Goal: Information Seeking & Learning: Learn about a topic

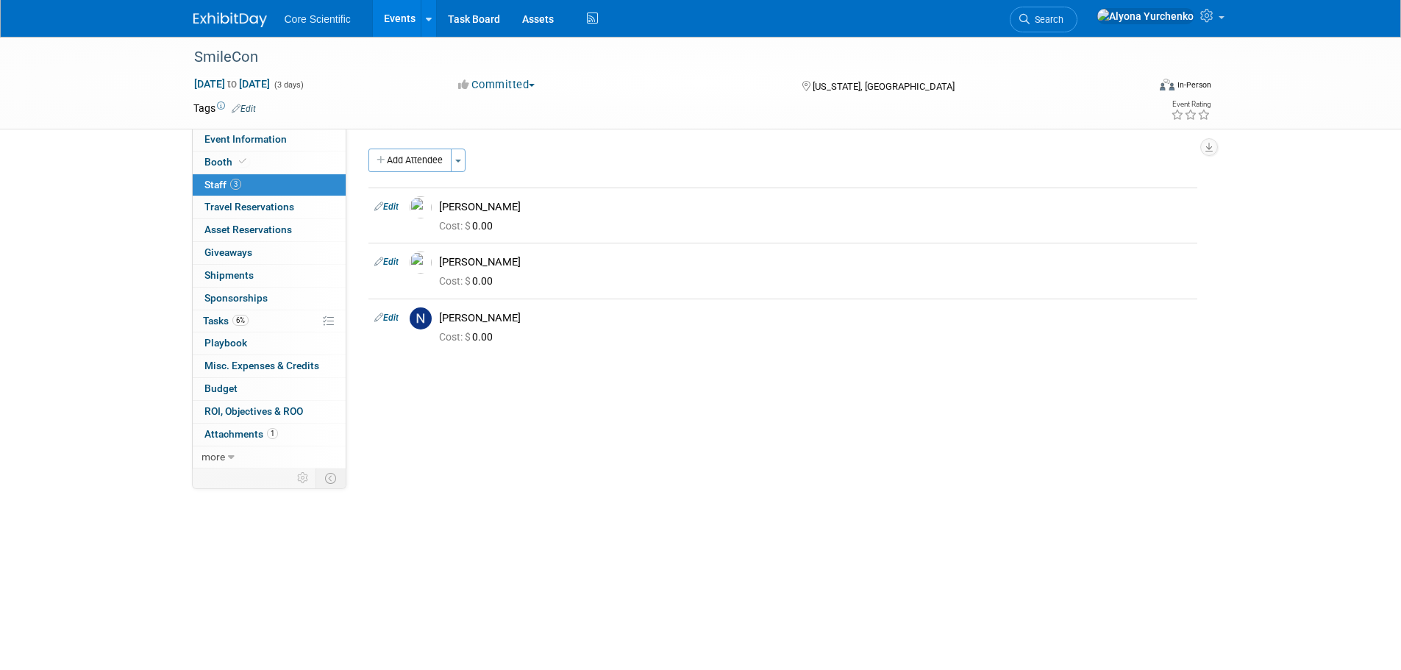
click at [394, 12] on link "Events" at bounding box center [400, 18] width 54 height 37
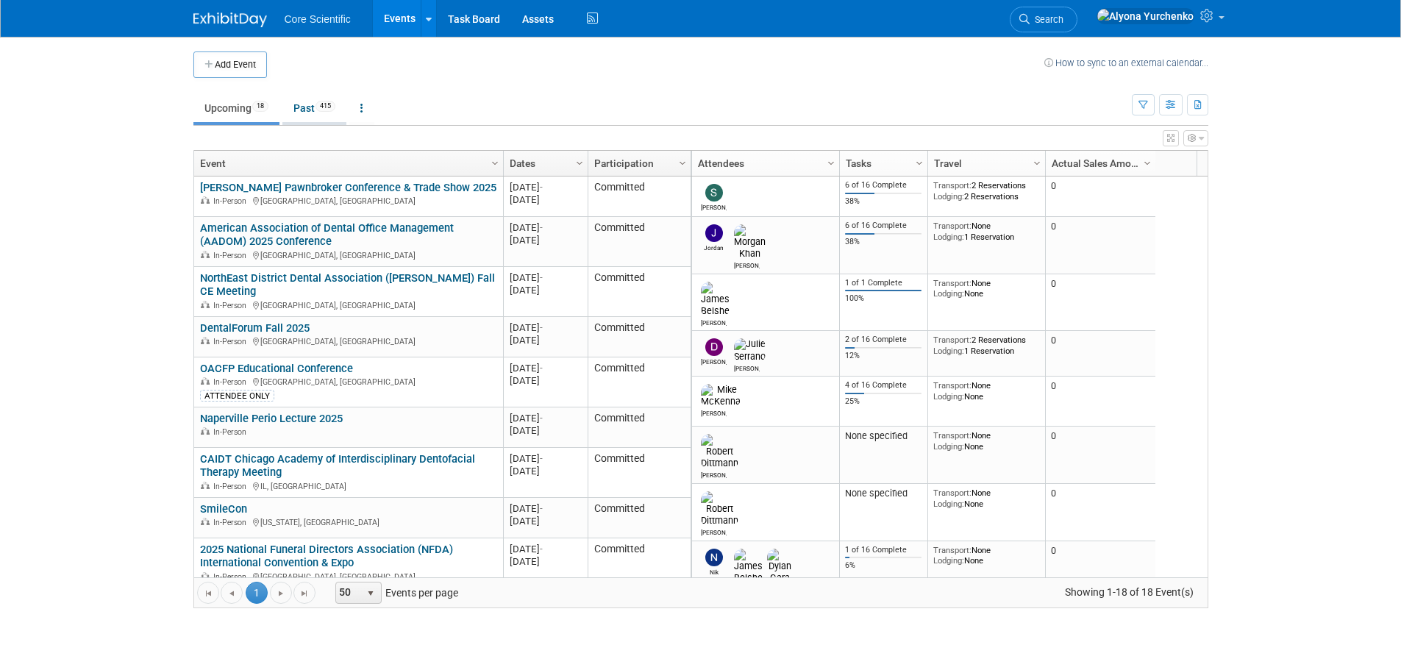
click at [309, 110] on link "Past 415" at bounding box center [314, 108] width 64 height 28
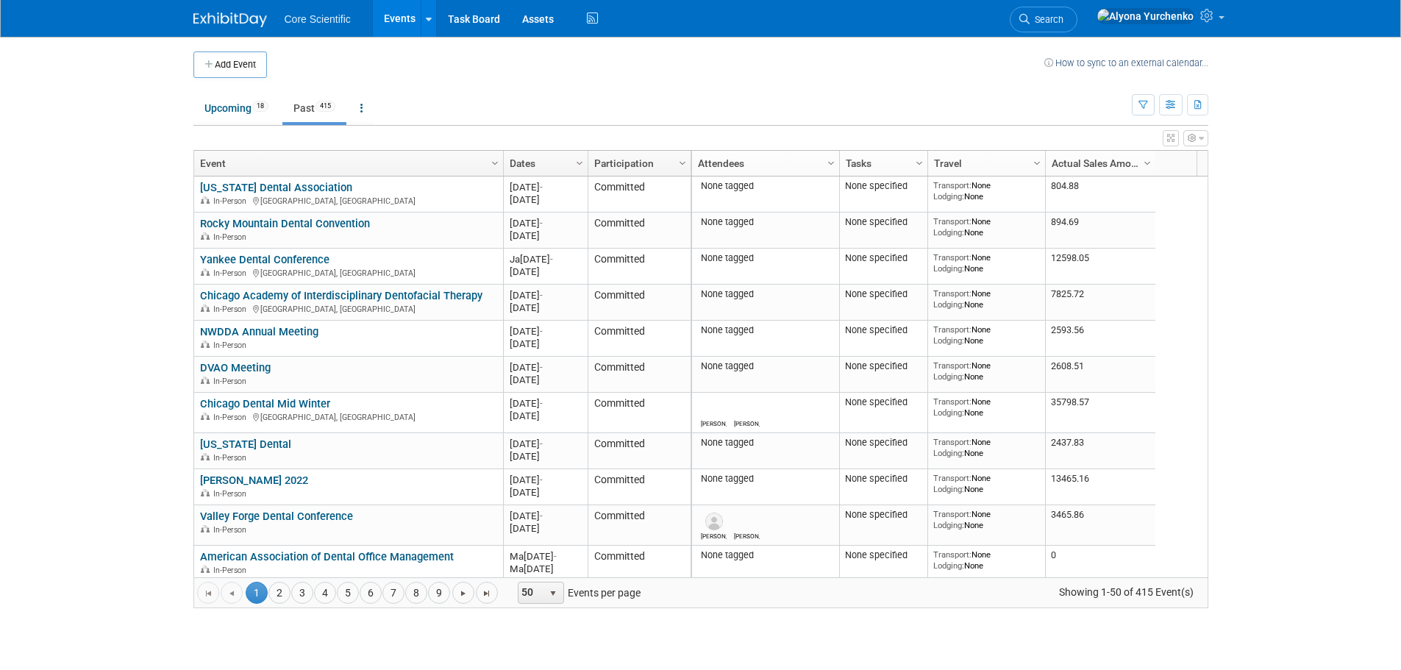
click at [532, 160] on link "Dates" at bounding box center [544, 163] width 68 height 25
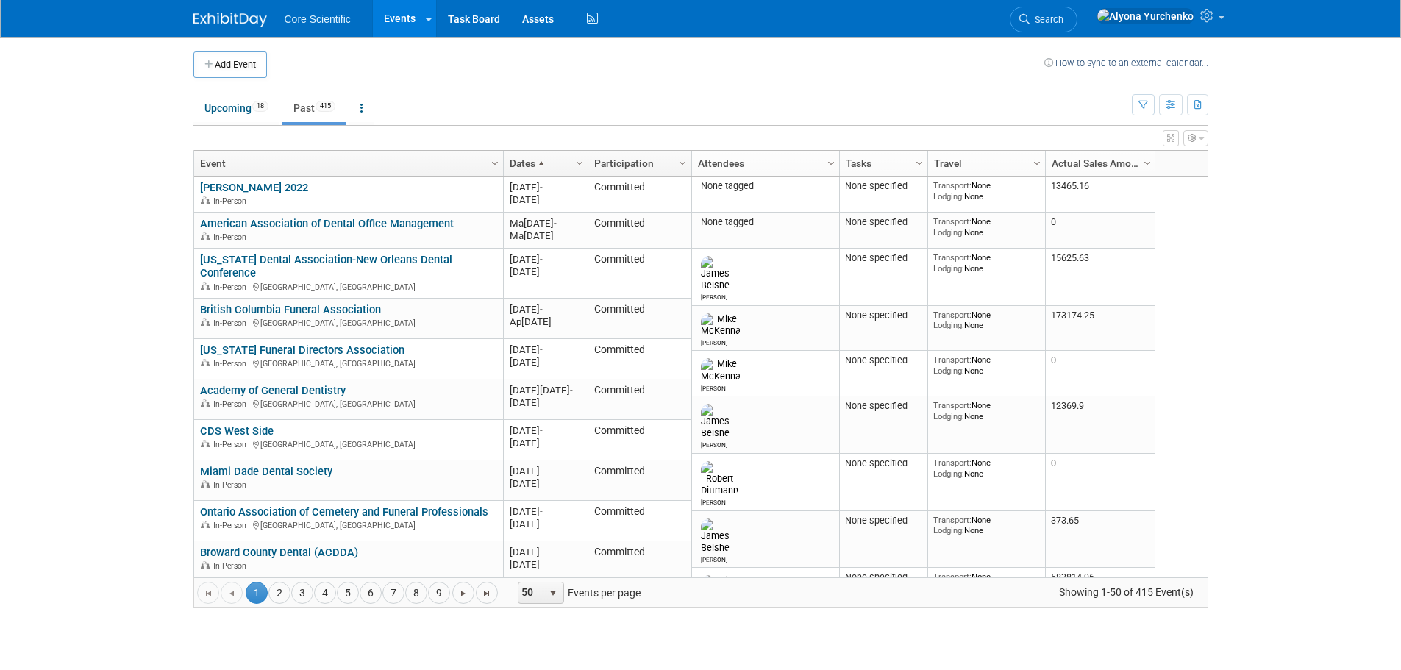
click at [532, 160] on link "Dates" at bounding box center [544, 163] width 68 height 25
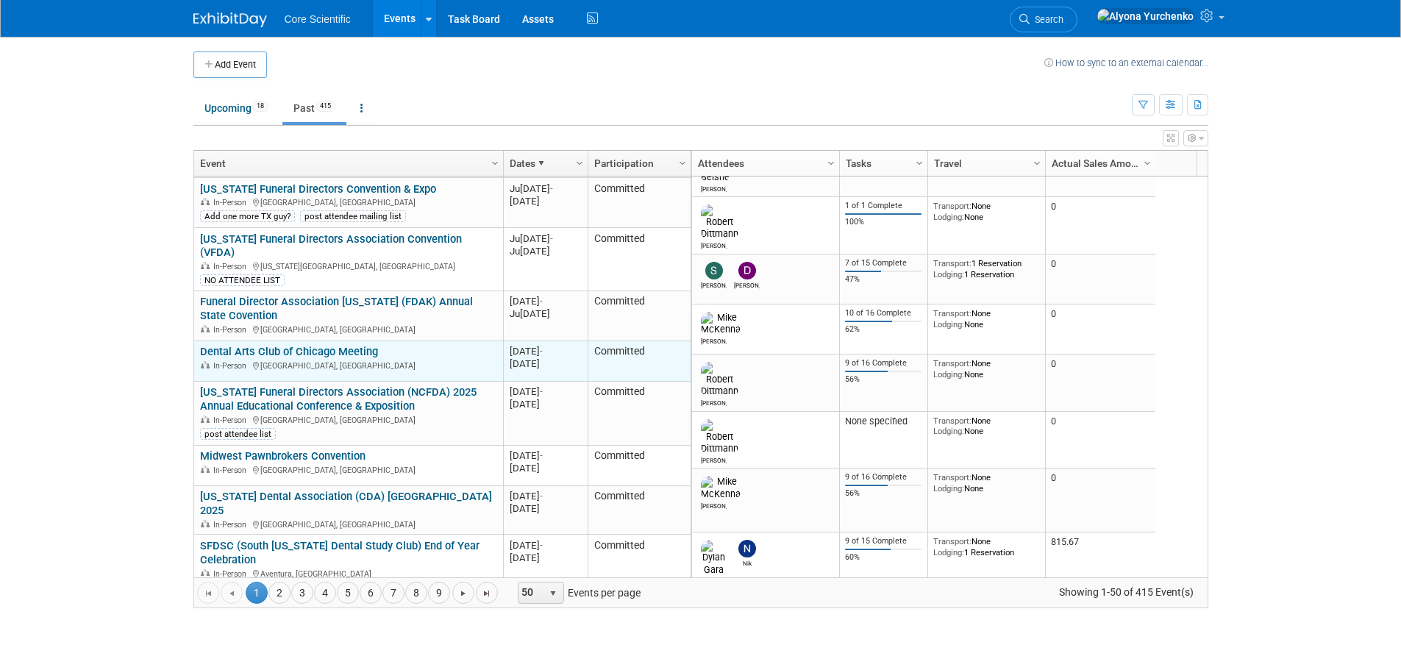
scroll to position [618, 0]
